Goal: Task Accomplishment & Management: Use online tool/utility

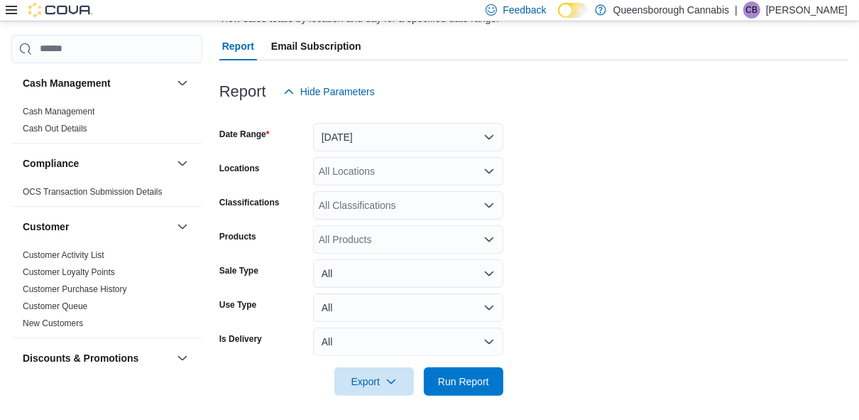
scroll to position [122, 0]
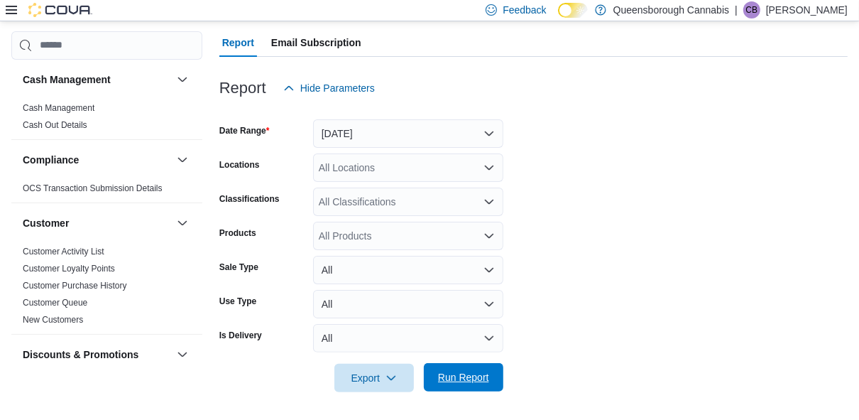
click at [467, 371] on span "Run Report" at bounding box center [463, 377] width 51 height 14
